Goal: Information Seeking & Learning: Learn about a topic

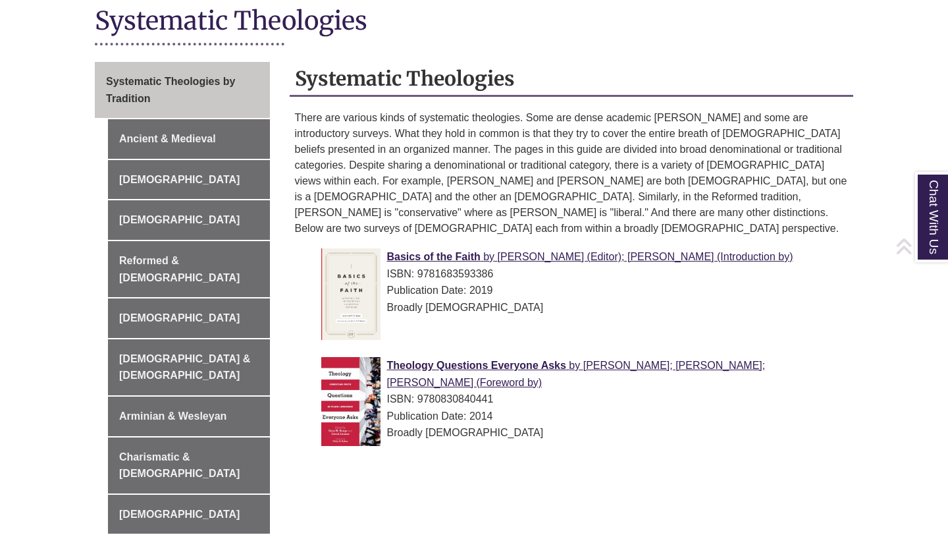
scroll to position [309, 0]
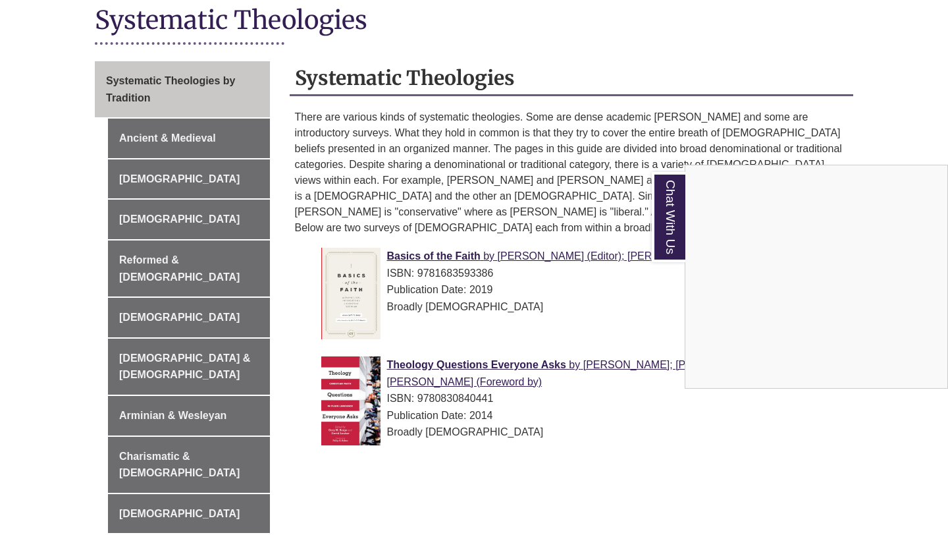
click at [906, 132] on div "Chat With Us" at bounding box center [474, 267] width 948 height 535
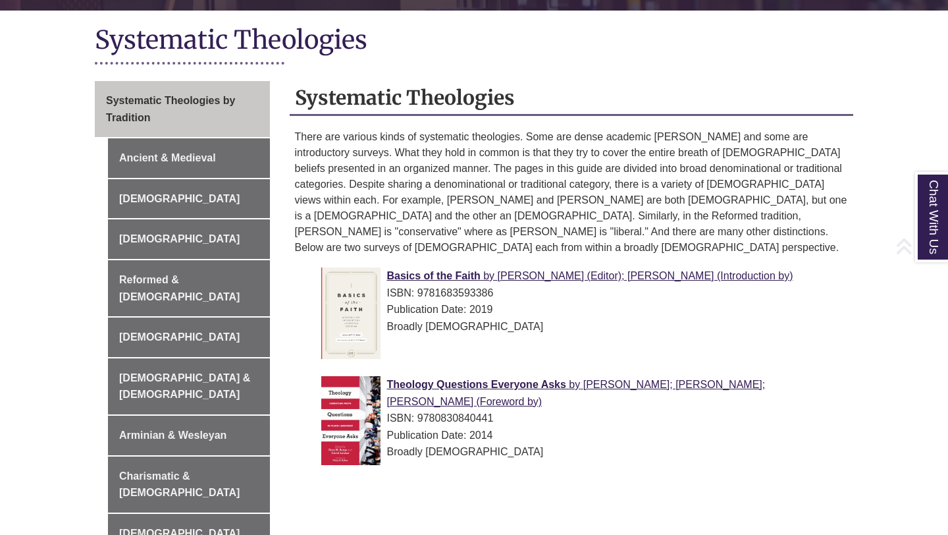
scroll to position [298, 0]
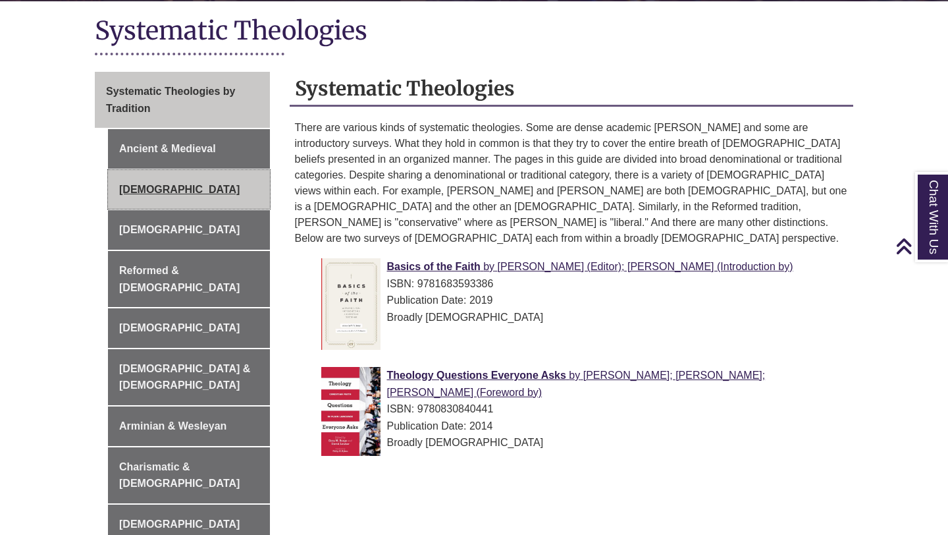
click at [174, 187] on link "[DEMOGRAPHIC_DATA]" at bounding box center [189, 190] width 162 height 40
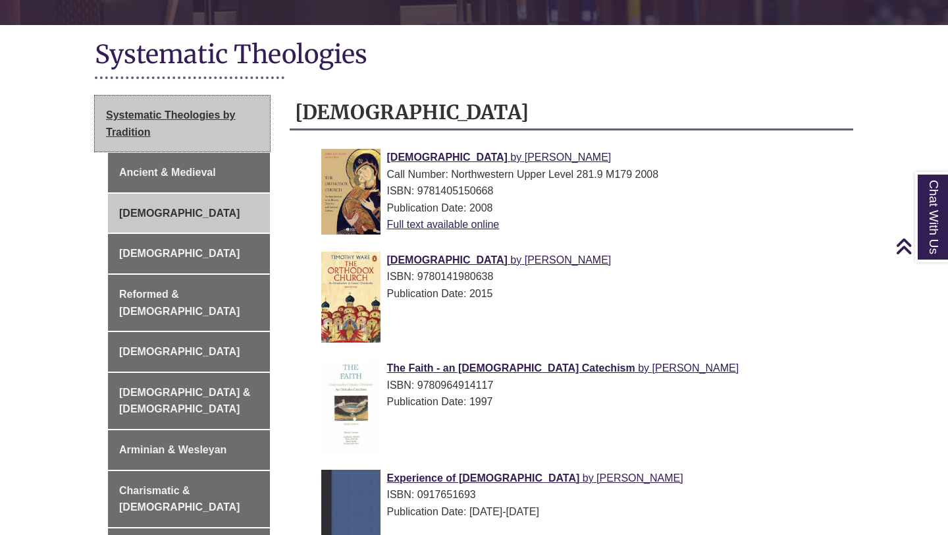
scroll to position [275, 0]
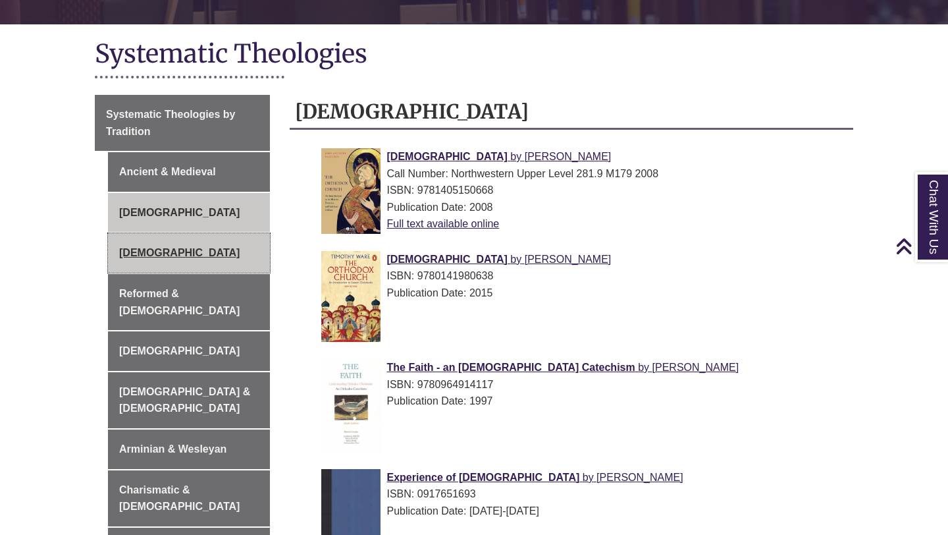
click at [183, 245] on link "[DEMOGRAPHIC_DATA]" at bounding box center [189, 253] width 162 height 40
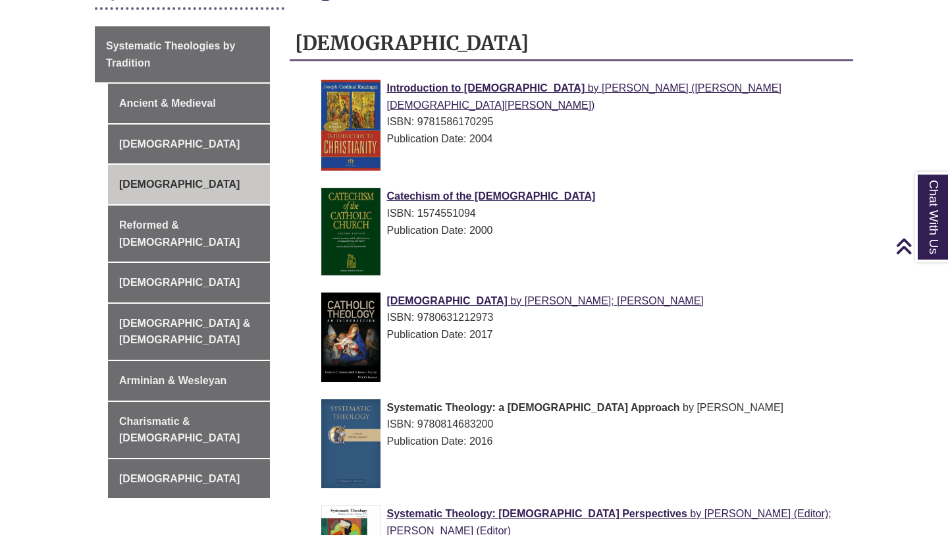
scroll to position [345, 0]
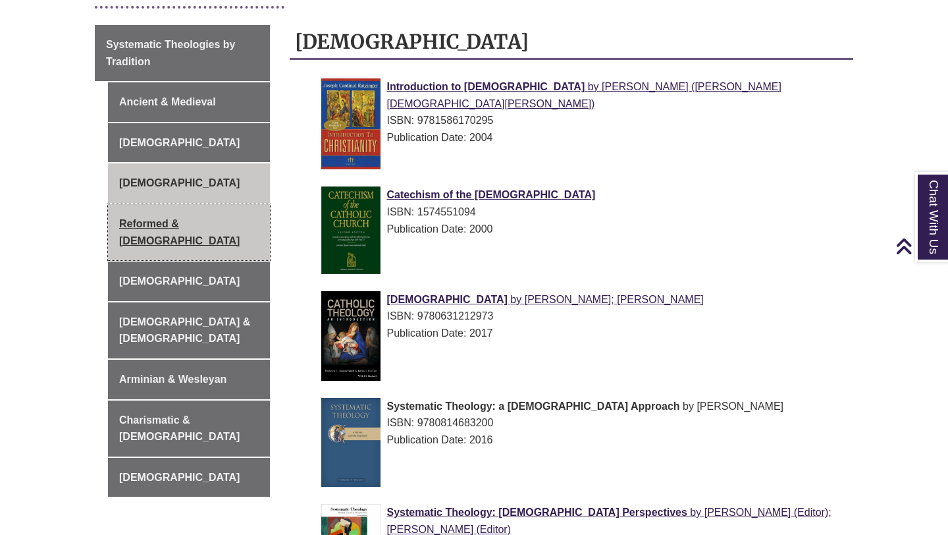
click at [173, 222] on link "Reformed & [DEMOGRAPHIC_DATA]" at bounding box center [189, 232] width 162 height 56
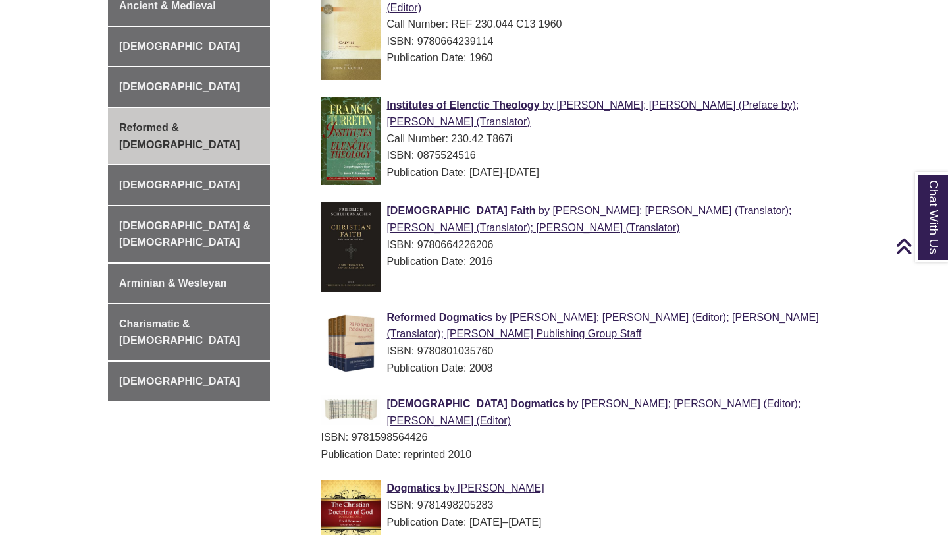
scroll to position [442, 0]
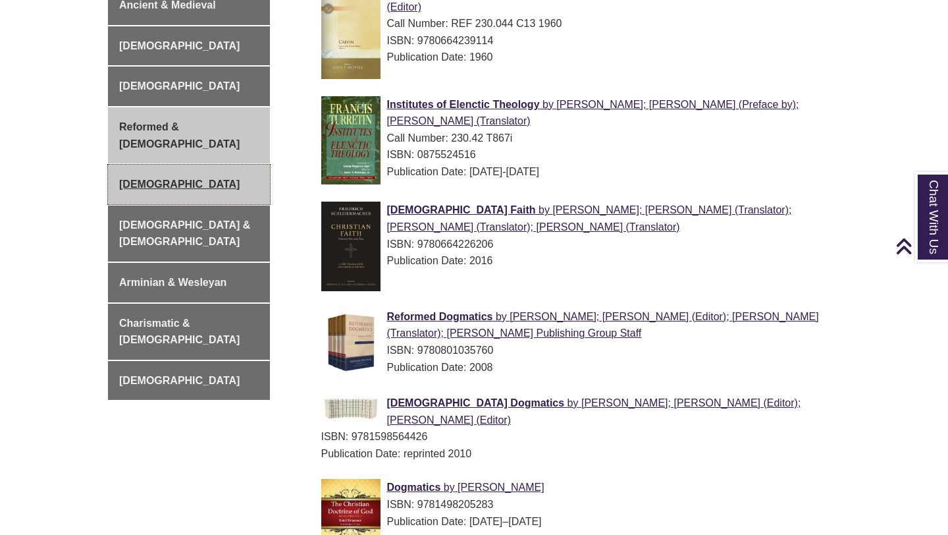
click at [126, 169] on link "[DEMOGRAPHIC_DATA]" at bounding box center [189, 185] width 162 height 40
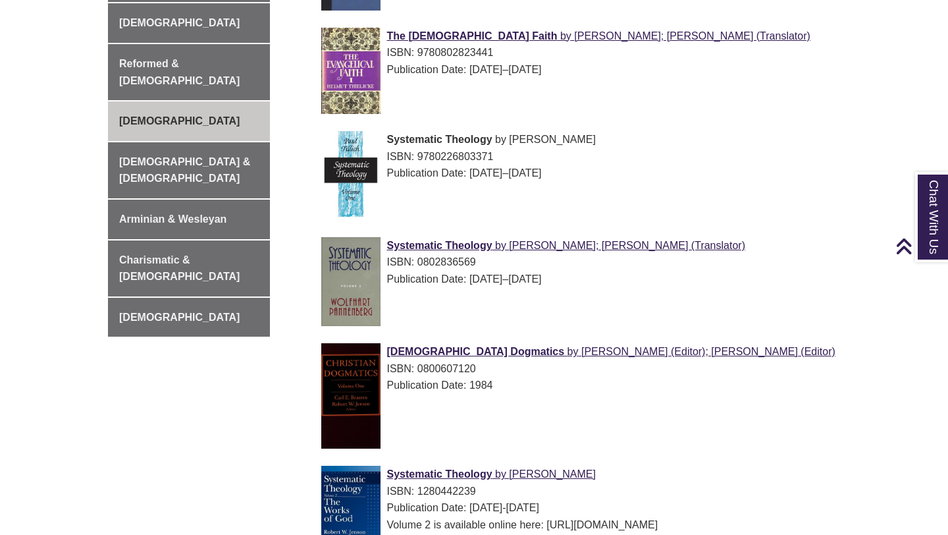
scroll to position [568, 0]
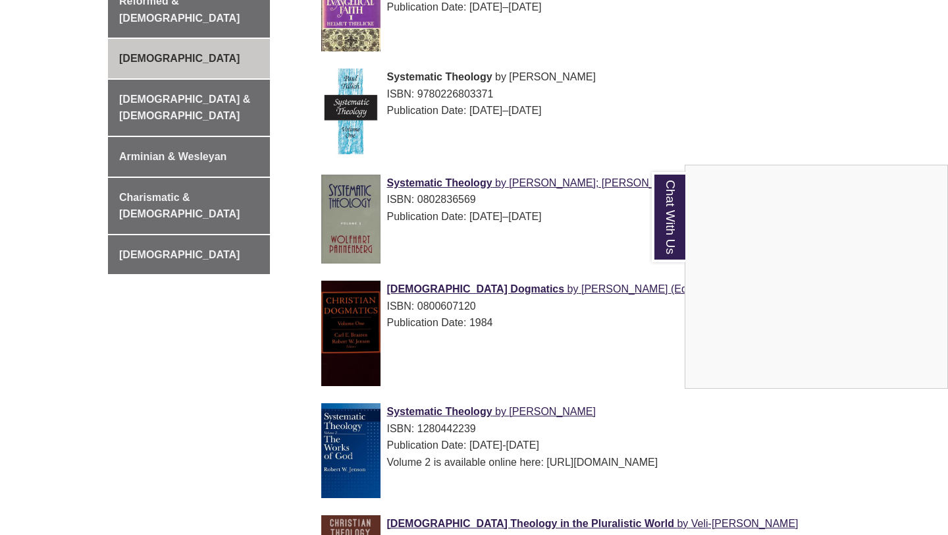
click at [860, 434] on div "Chat With Us" at bounding box center [474, 267] width 948 height 535
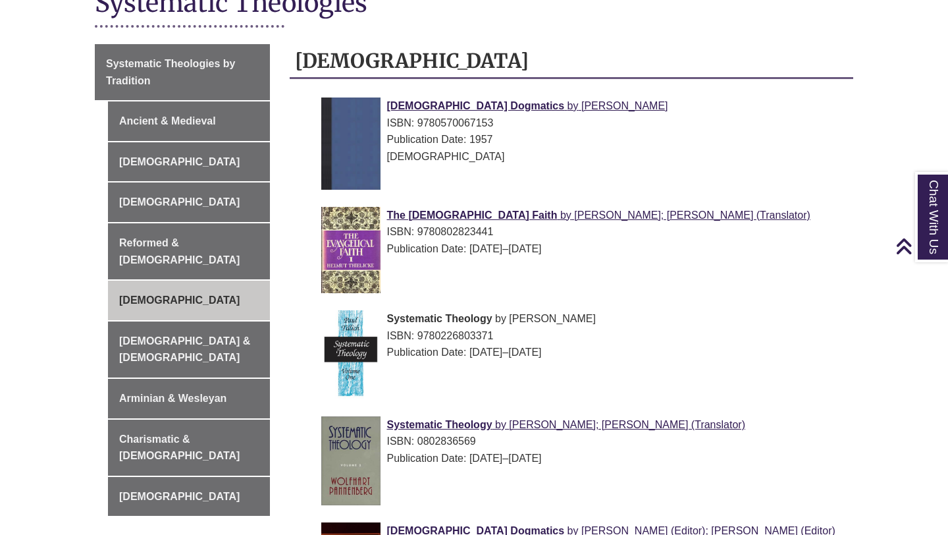
scroll to position [327, 0]
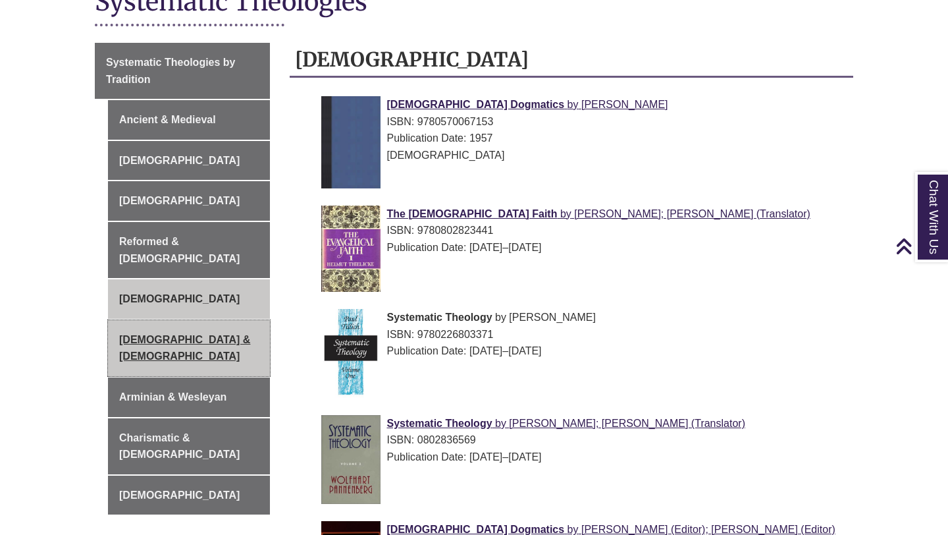
click at [146, 325] on link "[DEMOGRAPHIC_DATA] & [DEMOGRAPHIC_DATA]" at bounding box center [189, 348] width 162 height 56
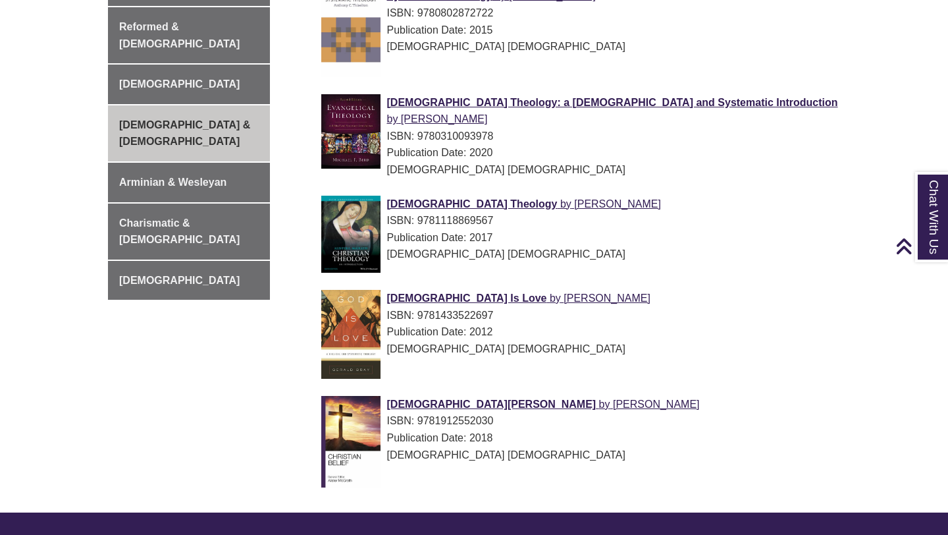
scroll to position [562, 0]
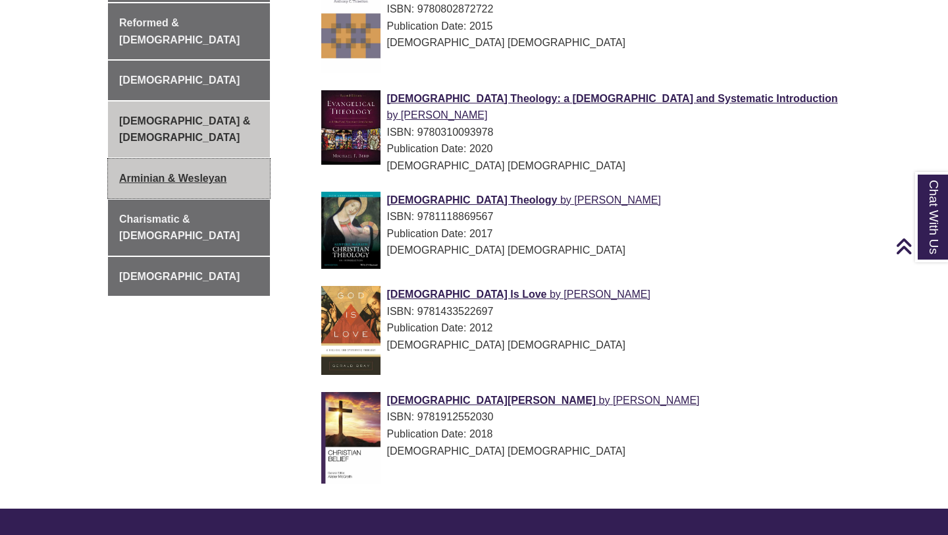
click at [185, 159] on link "Arminian & Wesleyan" at bounding box center [189, 179] width 162 height 40
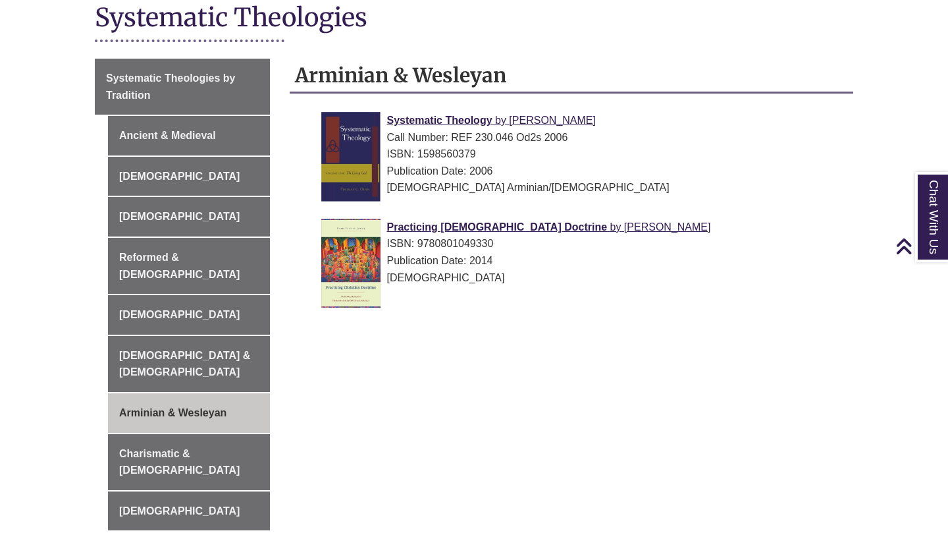
scroll to position [313, 0]
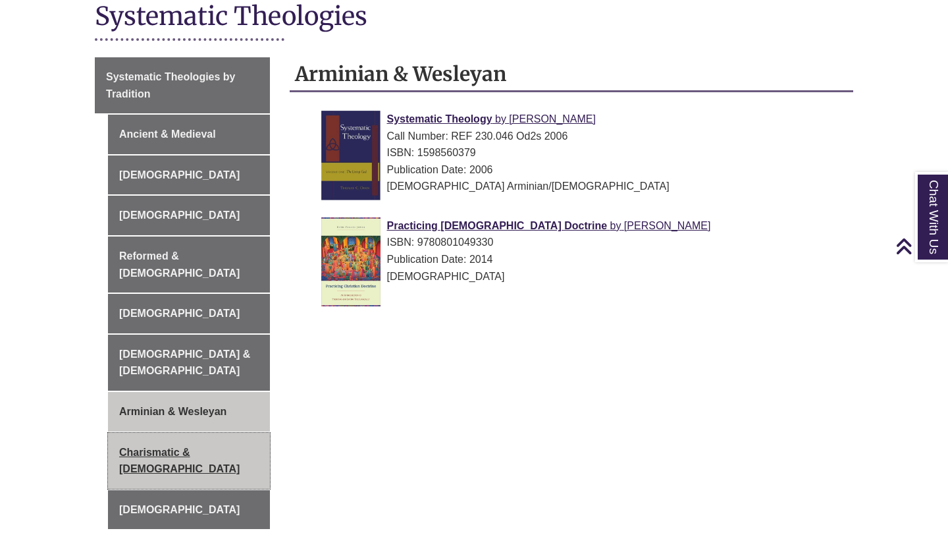
click at [220, 433] on link "Charismatic & [DEMOGRAPHIC_DATA]" at bounding box center [189, 461] width 162 height 56
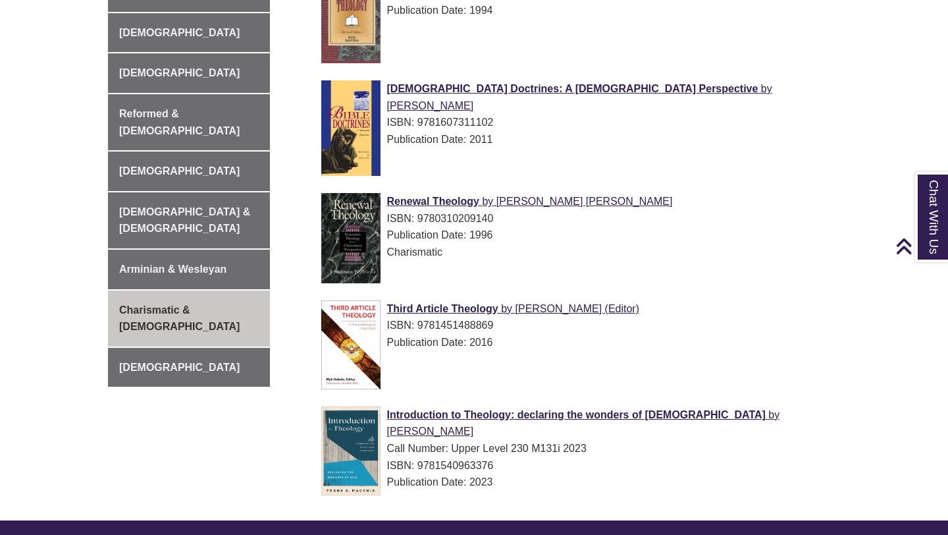
scroll to position [453, 0]
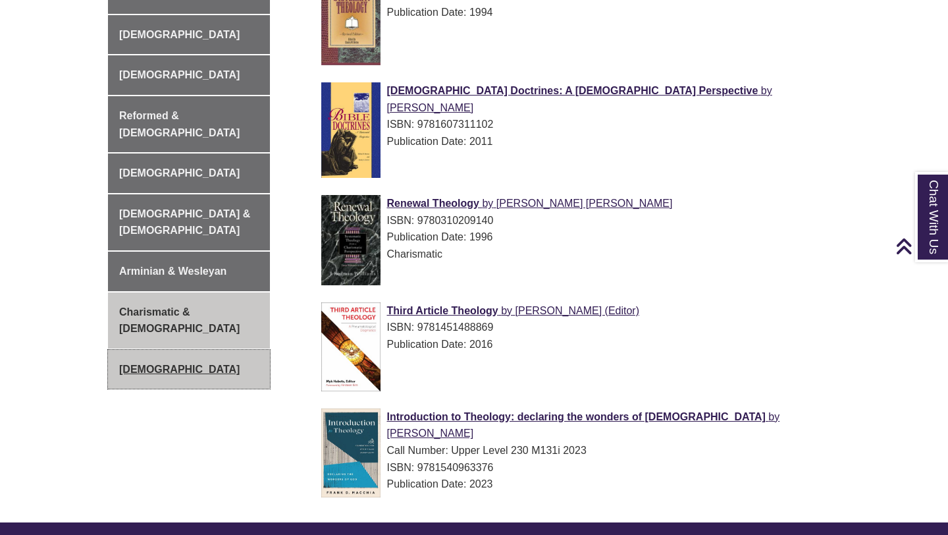
click at [128, 350] on link "[DEMOGRAPHIC_DATA]" at bounding box center [189, 370] width 162 height 40
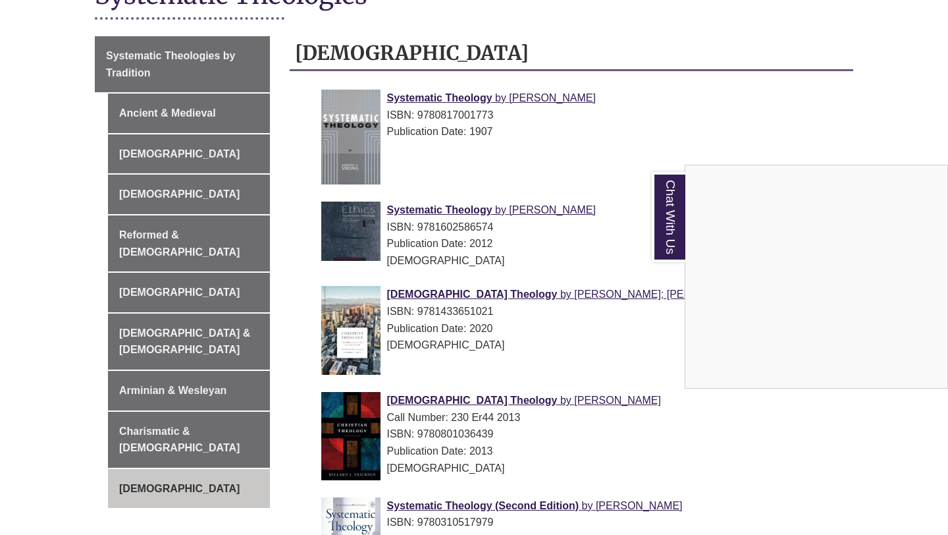
scroll to position [334, 0]
click at [219, 354] on div "Chat With Us" at bounding box center [474, 267] width 948 height 535
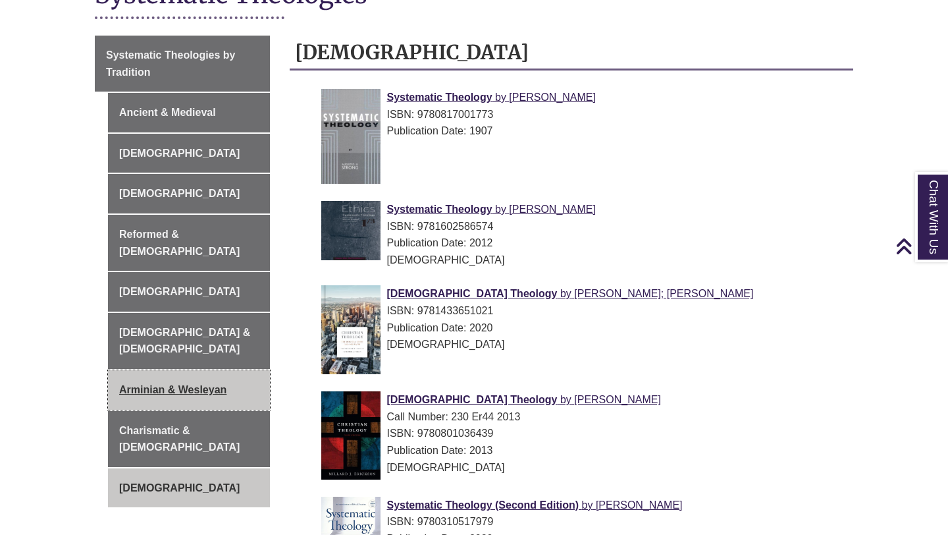
click at [213, 370] on link "Arminian & Wesleyan" at bounding box center [189, 390] width 162 height 40
